Goal: Find specific page/section: Find specific page/section

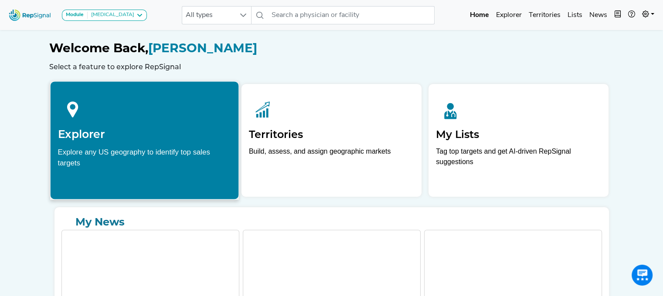
click at [164, 136] on h2 "Explorer" at bounding box center [144, 134] width 173 height 13
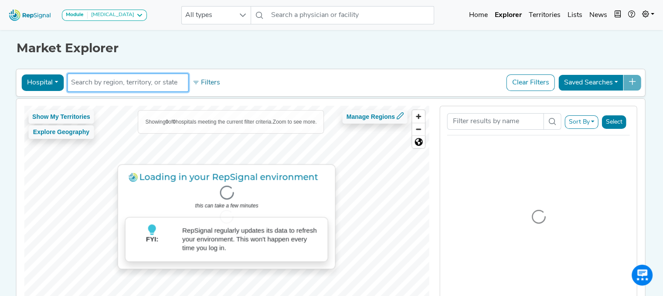
click at [124, 81] on input "text" at bounding box center [127, 83] width 113 height 10
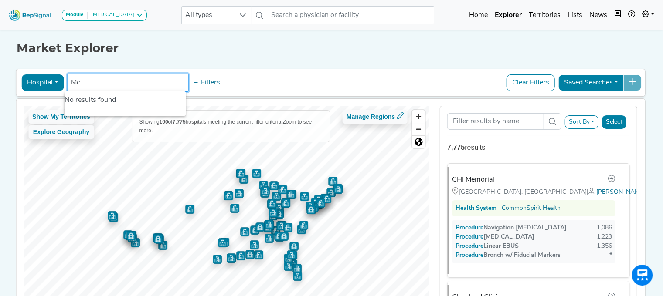
type input "M"
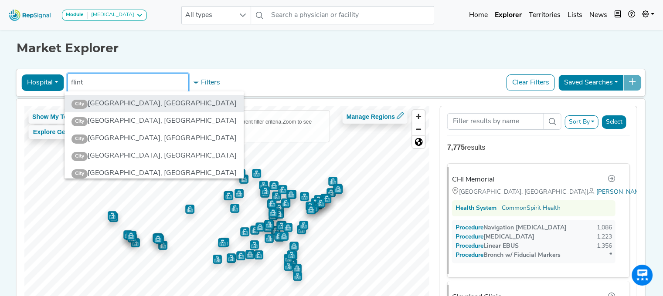
type input "flint"
click at [120, 103] on li "City Flint, MI" at bounding box center [153, 103] width 179 height 17
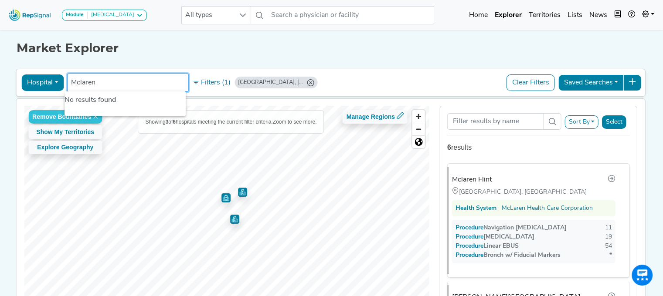
type input "Mclaren"
click at [51, 82] on button "Hospital" at bounding box center [42, 83] width 42 height 17
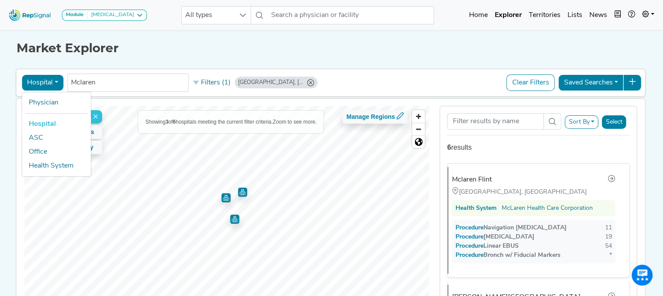
click at [37, 123] on link "Hospital" at bounding box center [56, 124] width 69 height 14
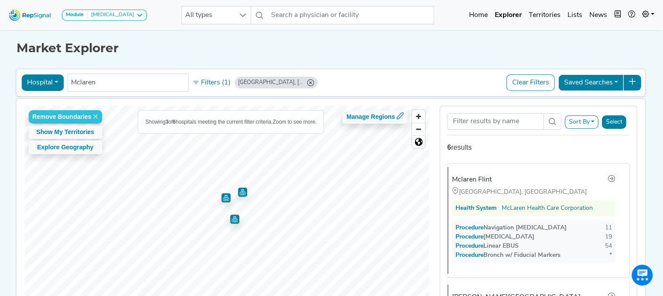
click at [55, 76] on button "Hospital" at bounding box center [42, 83] width 42 height 17
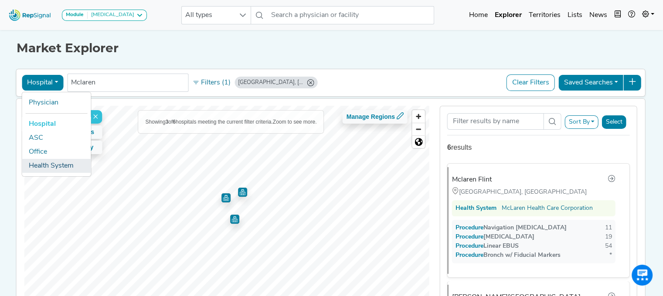
click at [43, 164] on link "Health System" at bounding box center [56, 166] width 69 height 14
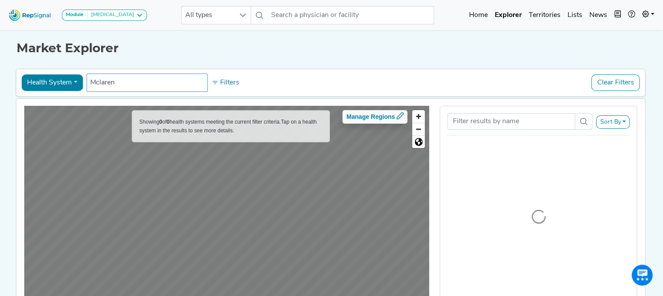
click at [146, 85] on input "Mclaren" at bounding box center [146, 83] width 113 height 10
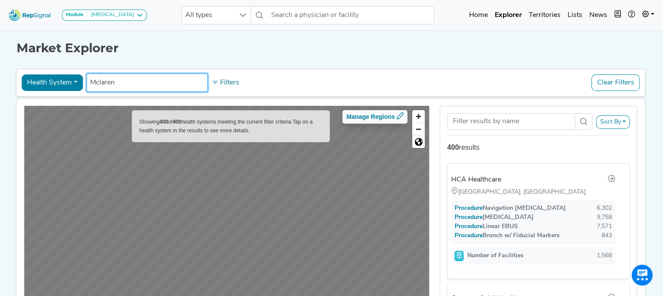
click at [127, 80] on input "Mclaren" at bounding box center [146, 83] width 113 height 10
click at [76, 82] on button "Health System" at bounding box center [51, 83] width 61 height 17
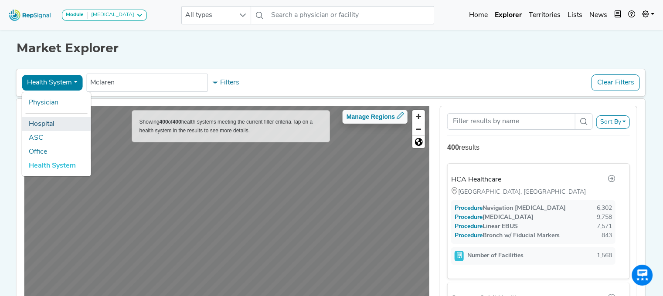
click at [47, 123] on link "Hospital" at bounding box center [56, 124] width 69 height 14
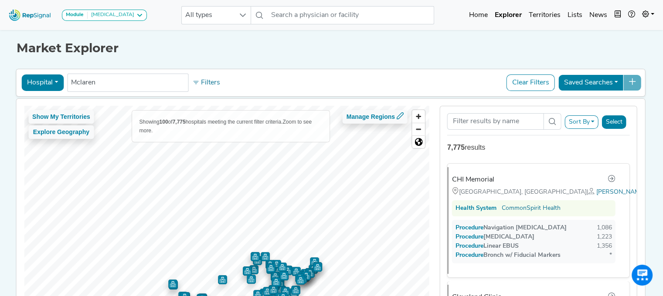
click at [47, 123] on div "Show My Territories Explore Geography" at bounding box center [61, 125] width 66 height 31
click at [106, 85] on input "Mclaren" at bounding box center [127, 83] width 113 height 10
click at [106, 84] on input "Mclaren" at bounding box center [127, 83] width 113 height 10
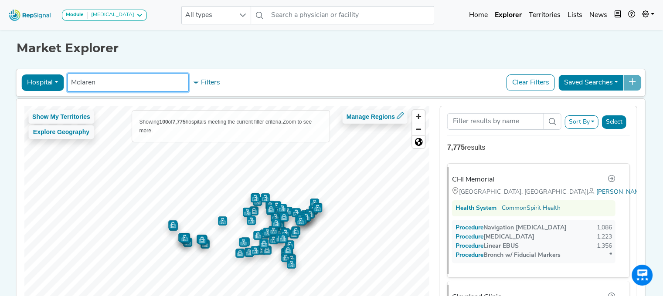
click at [106, 84] on input "Mclaren" at bounding box center [127, 83] width 113 height 10
type input "M"
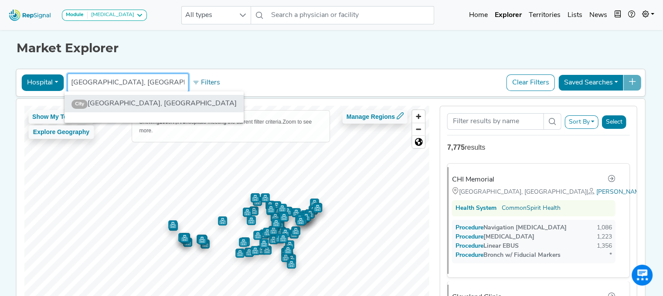
type input "[GEOGRAPHIC_DATA], [GEOGRAPHIC_DATA]"
click at [104, 102] on li "City Flint, MI" at bounding box center [153, 103] width 179 height 17
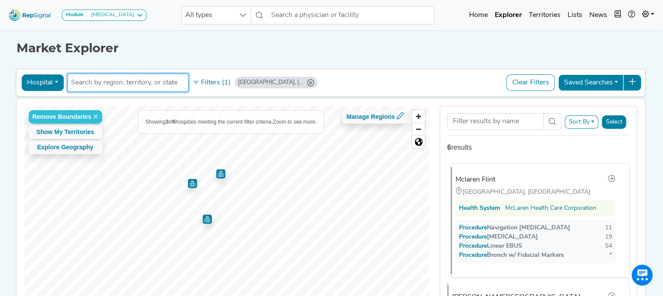
scroll to position [85, 0]
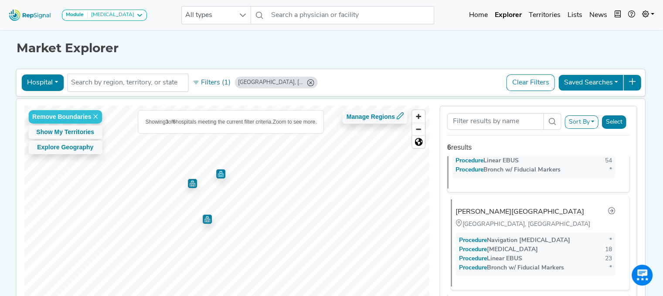
click at [499, 213] on div "[PERSON_NAME][GEOGRAPHIC_DATA]" at bounding box center [519, 212] width 129 height 10
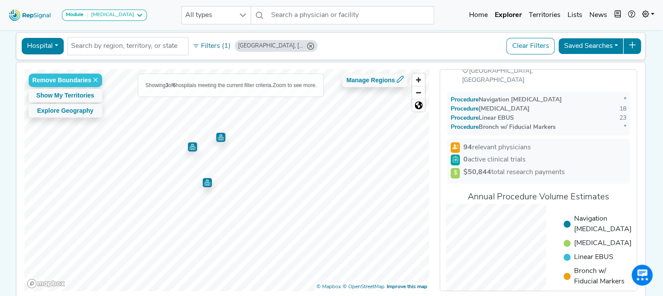
scroll to position [0, 0]
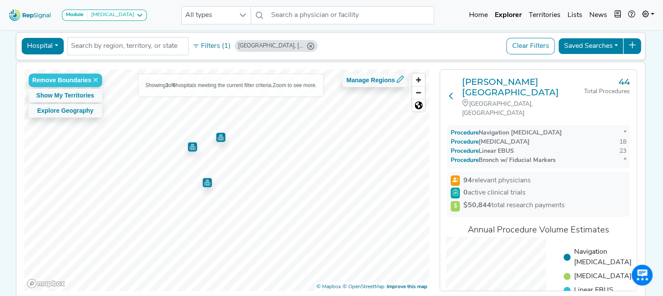
click at [452, 92] on icon at bounding box center [451, 95] width 7 height 7
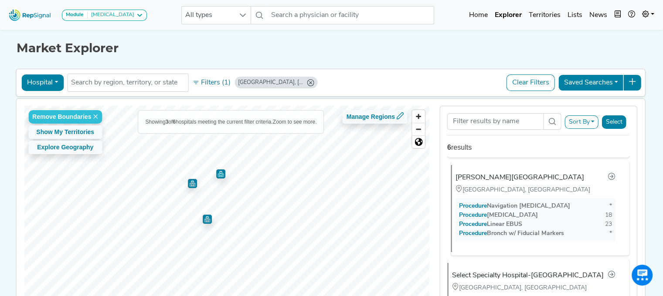
scroll to position [117, 0]
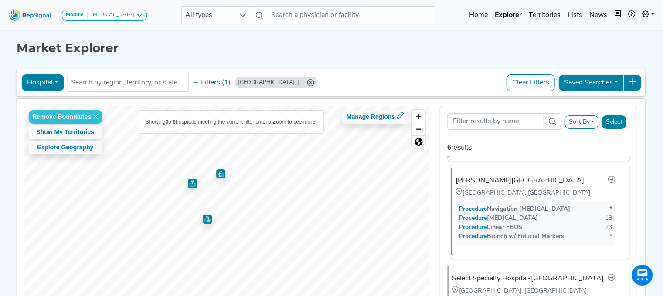
click at [492, 179] on div "[PERSON_NAME][GEOGRAPHIC_DATA]" at bounding box center [519, 181] width 129 height 10
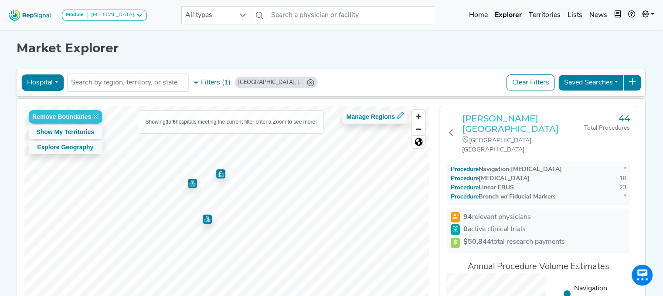
click at [486, 119] on h3 "[PERSON_NAME][GEOGRAPHIC_DATA]" at bounding box center [523, 123] width 122 height 21
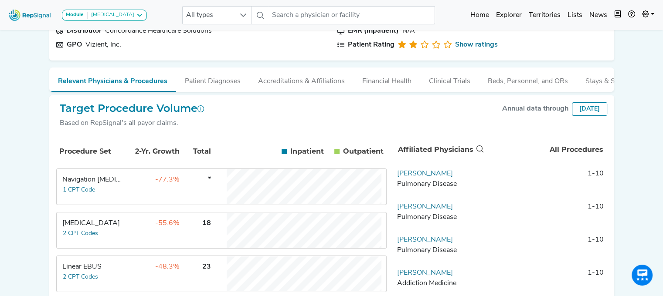
scroll to position [83, 0]
